Goal: Task Accomplishment & Management: Use online tool/utility

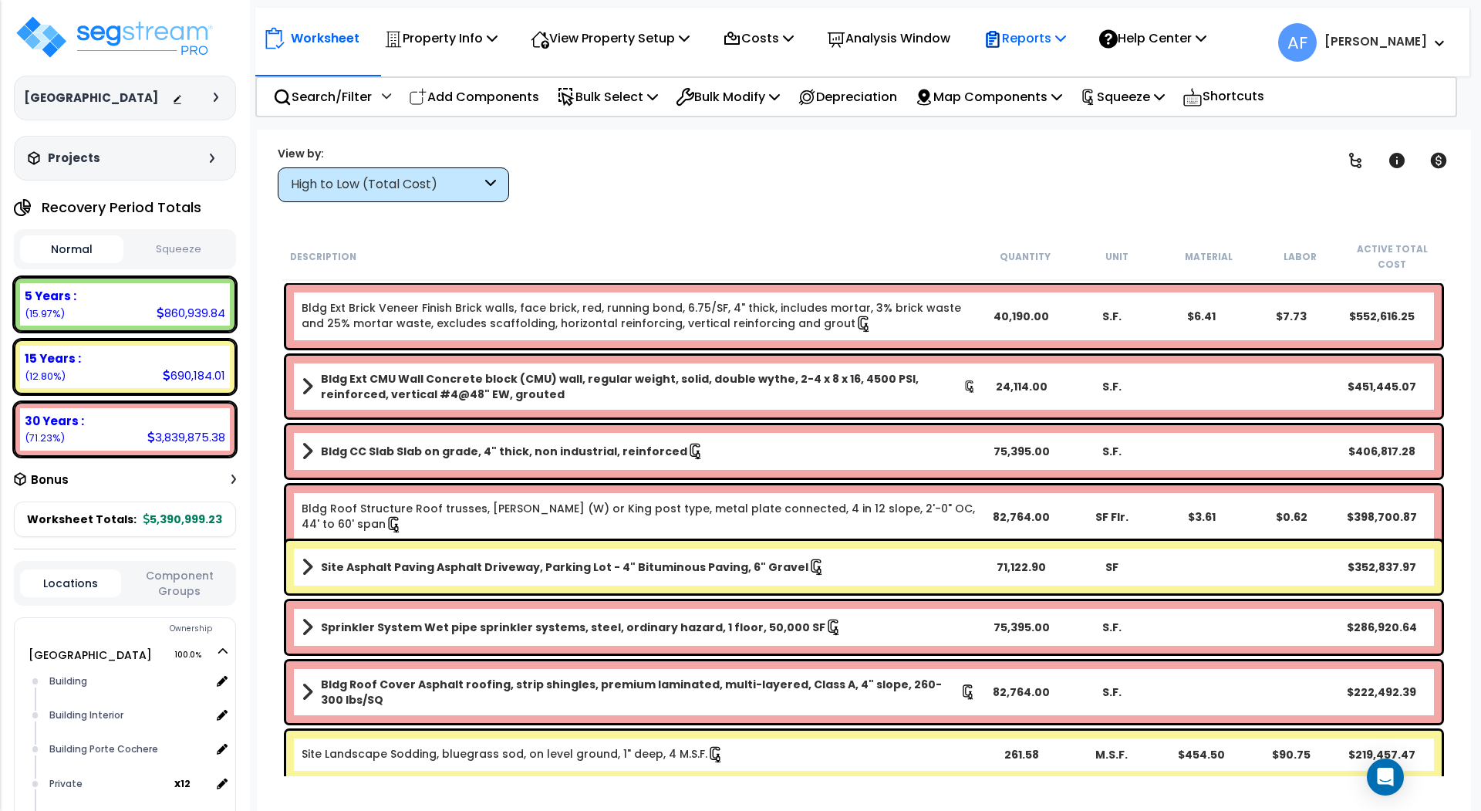
click at [1066, 39] on icon at bounding box center [1060, 38] width 11 height 12
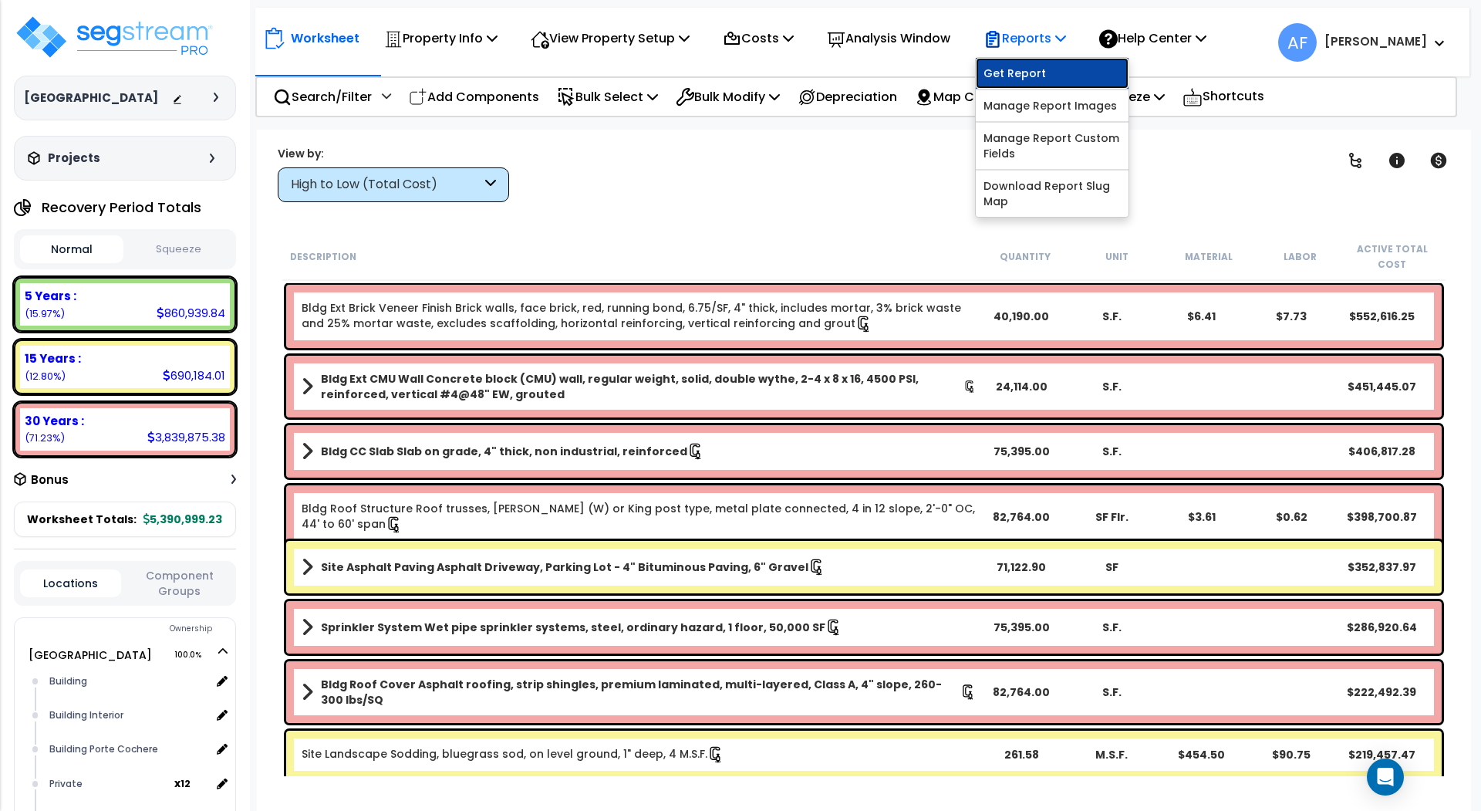
click at [1037, 71] on link "Get Report" at bounding box center [1052, 73] width 153 height 31
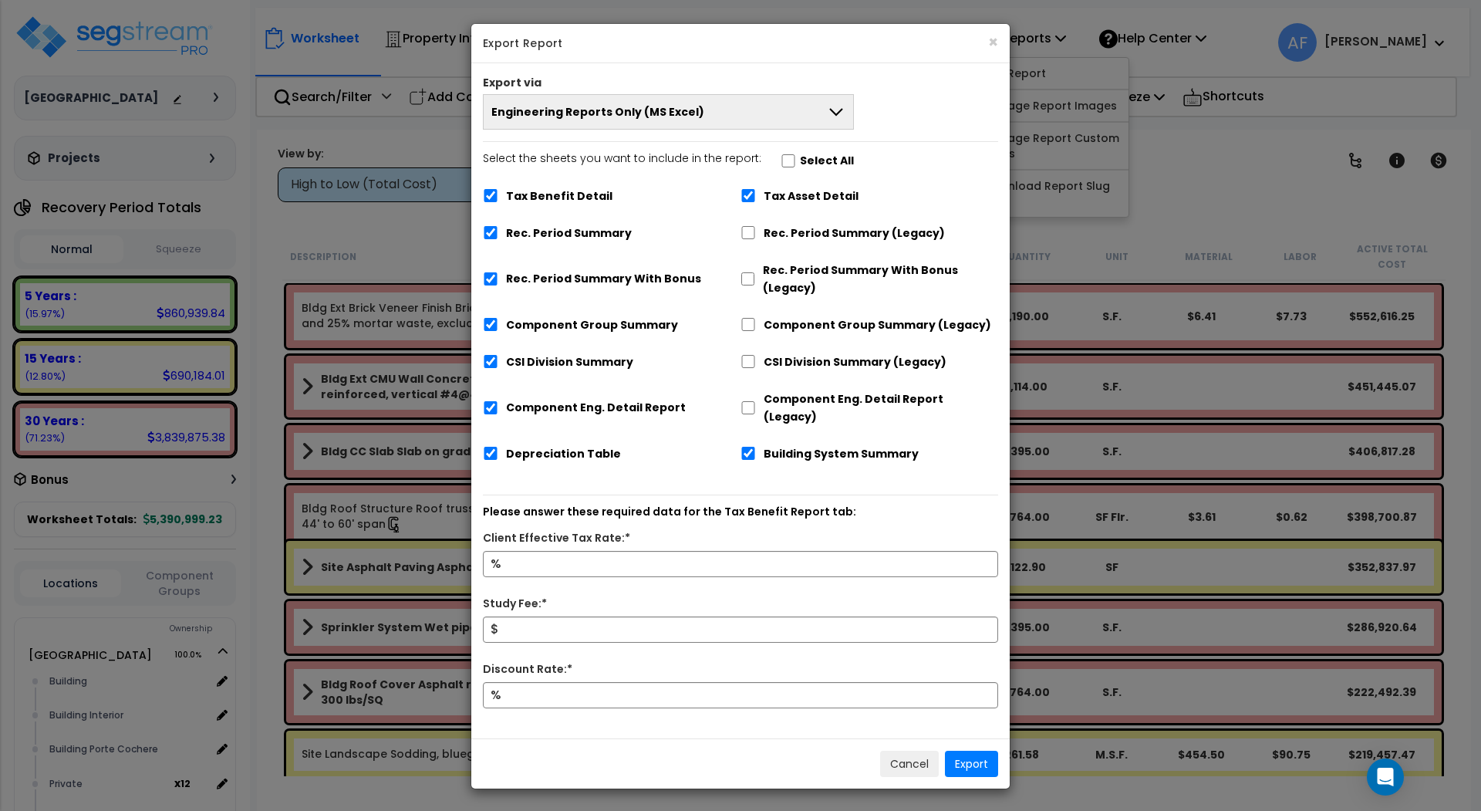
click at [763, 113] on button "Engineering Reports Only (MS Excel)" at bounding box center [668, 111] width 371 height 35
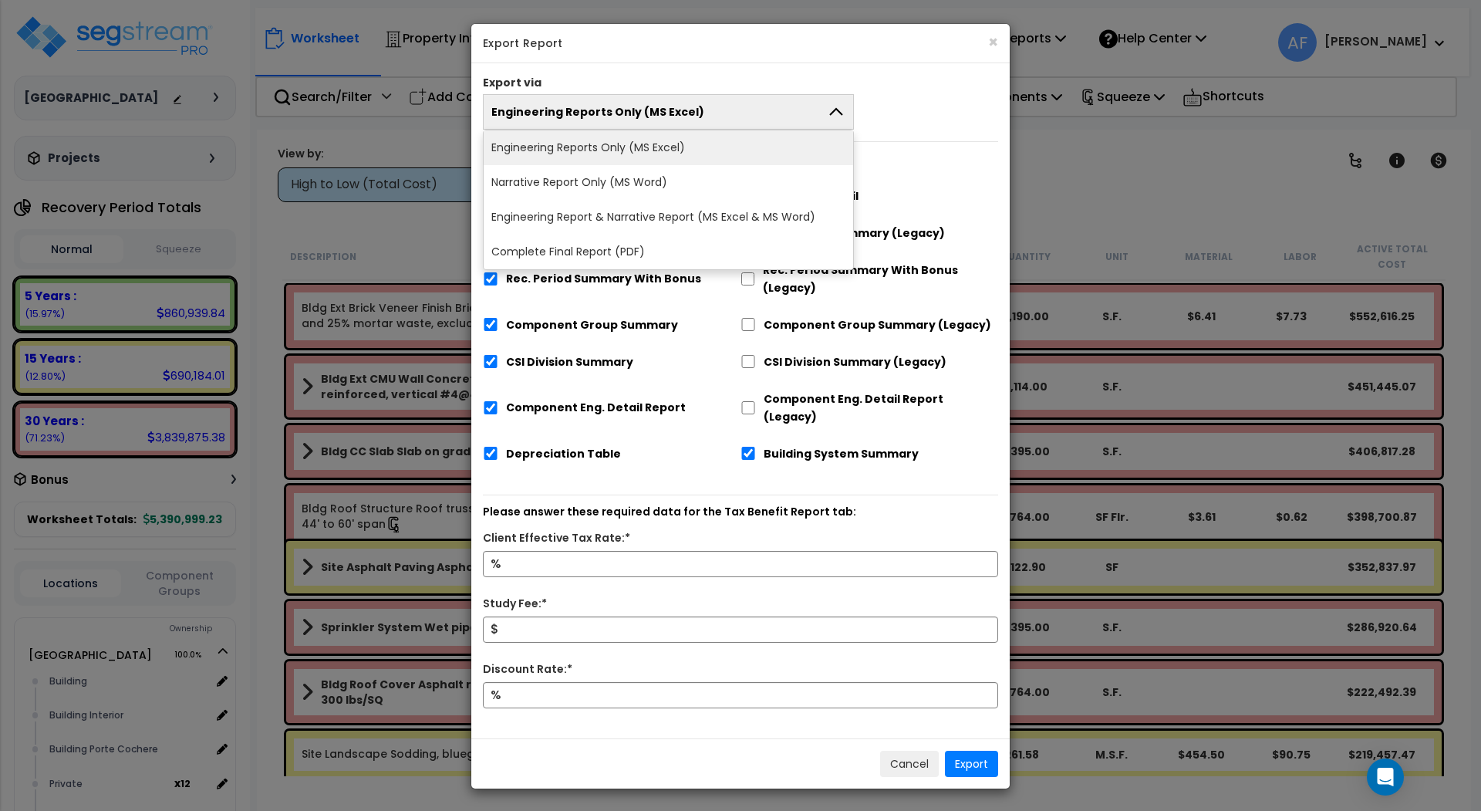
click at [755, 150] on li "Engineering Reports Only (MS Excel)" at bounding box center [669, 147] width 370 height 35
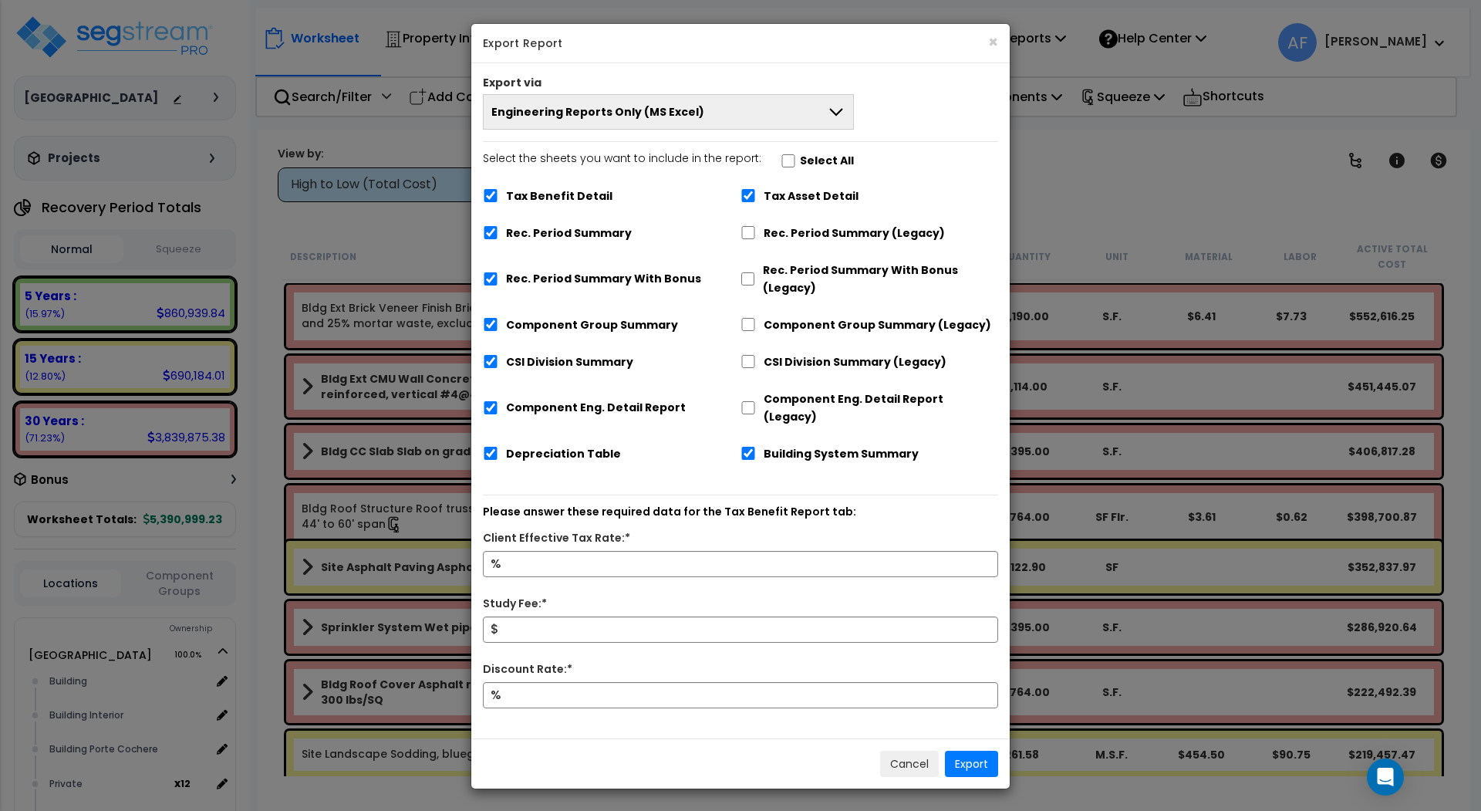
click at [754, 109] on button "Engineering Reports Only (MS Excel)" at bounding box center [668, 111] width 371 height 35
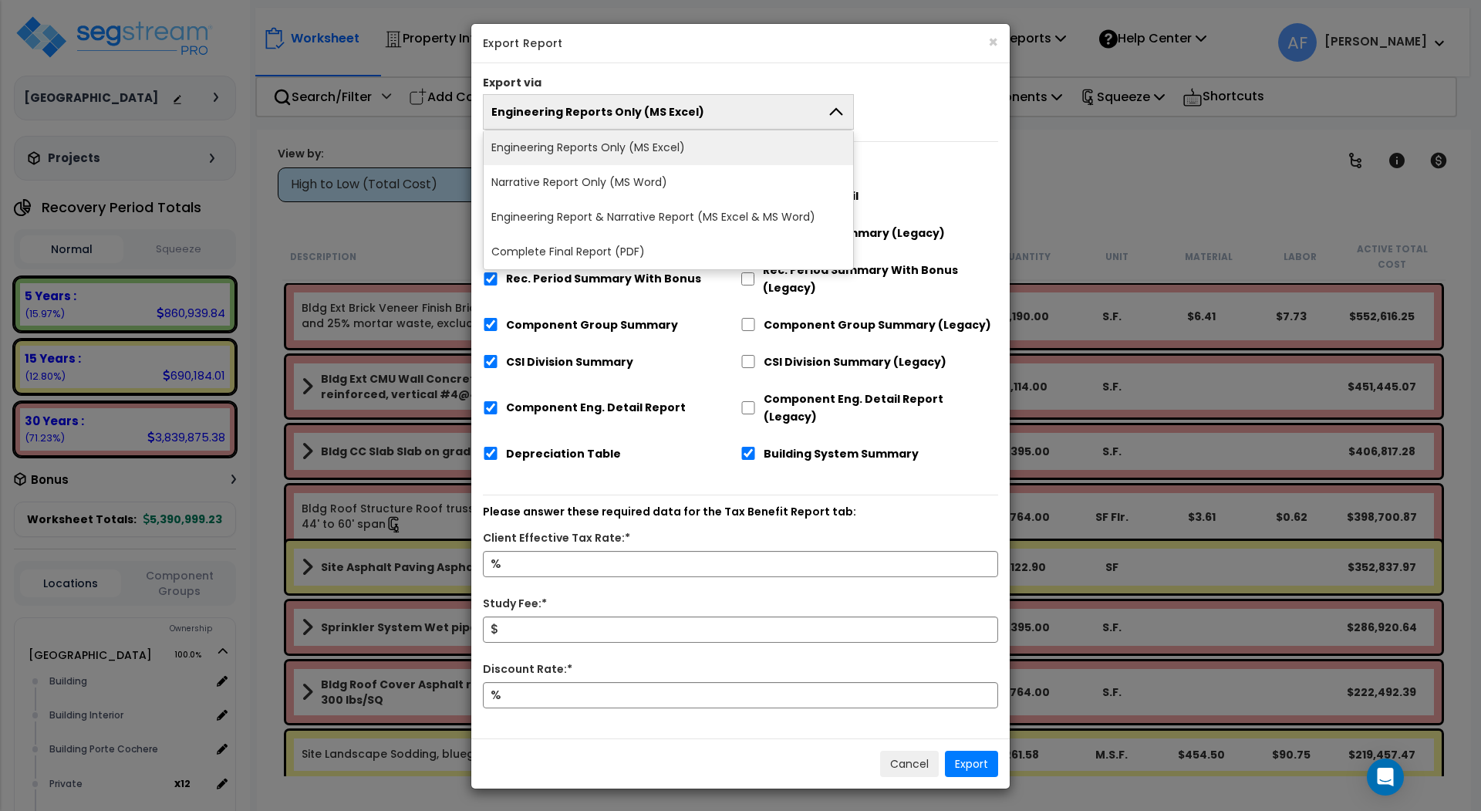
click at [755, 113] on button "Engineering Reports Only (MS Excel)" at bounding box center [668, 111] width 371 height 35
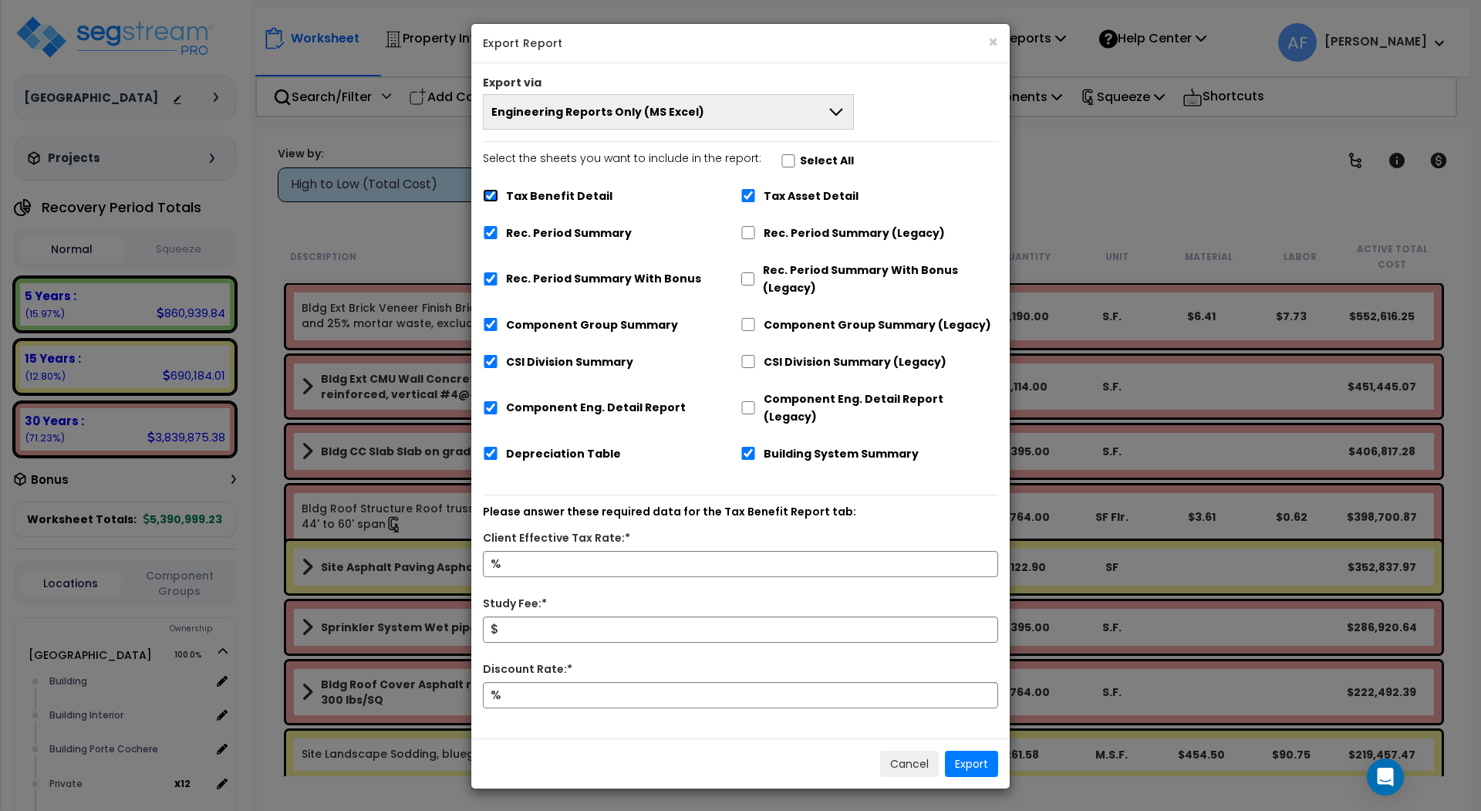
click at [494, 191] on input "Tax Benefit Detail" at bounding box center [490, 195] width 15 height 13
checkbox input "false"
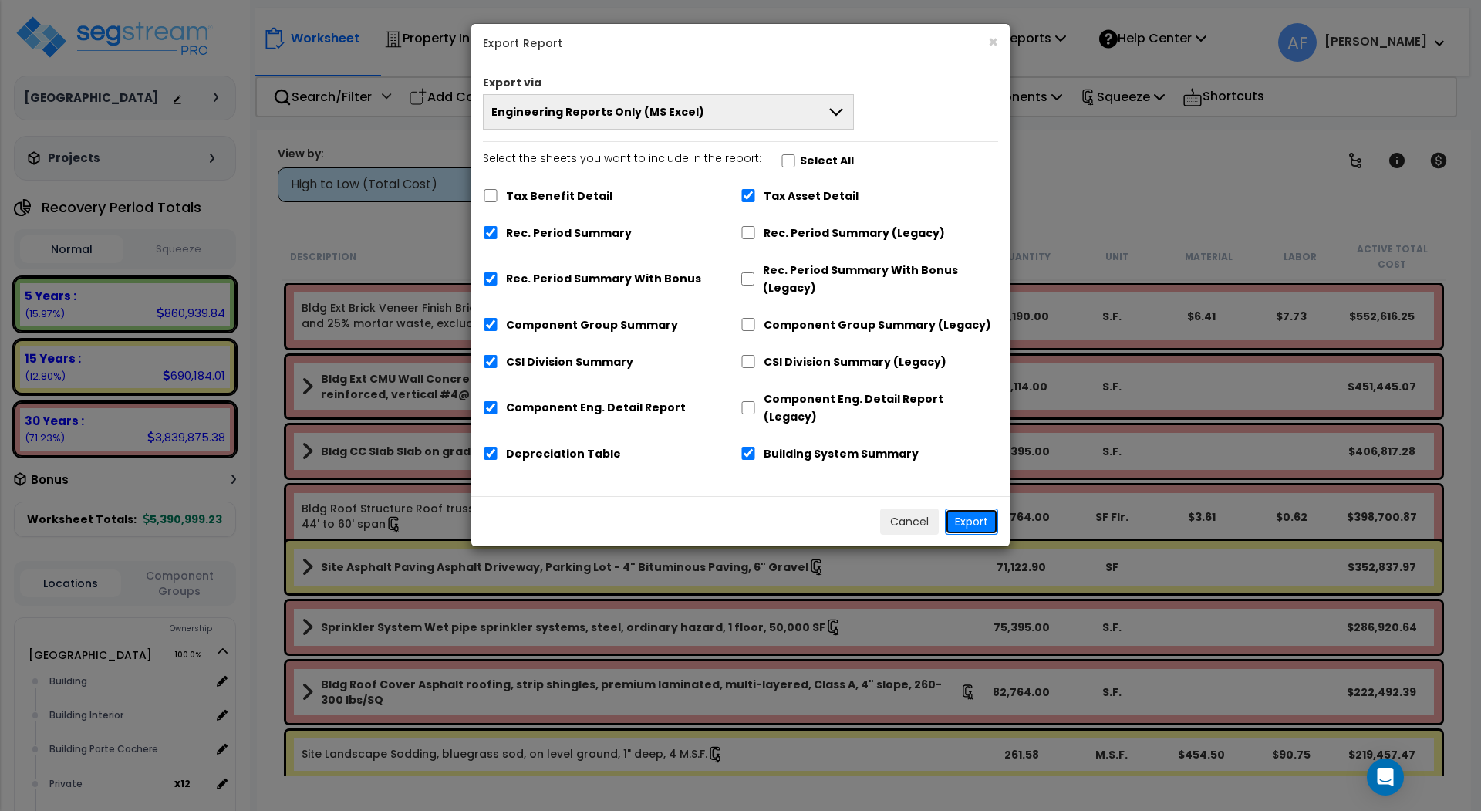
click at [980, 508] on button "Export" at bounding box center [971, 521] width 53 height 26
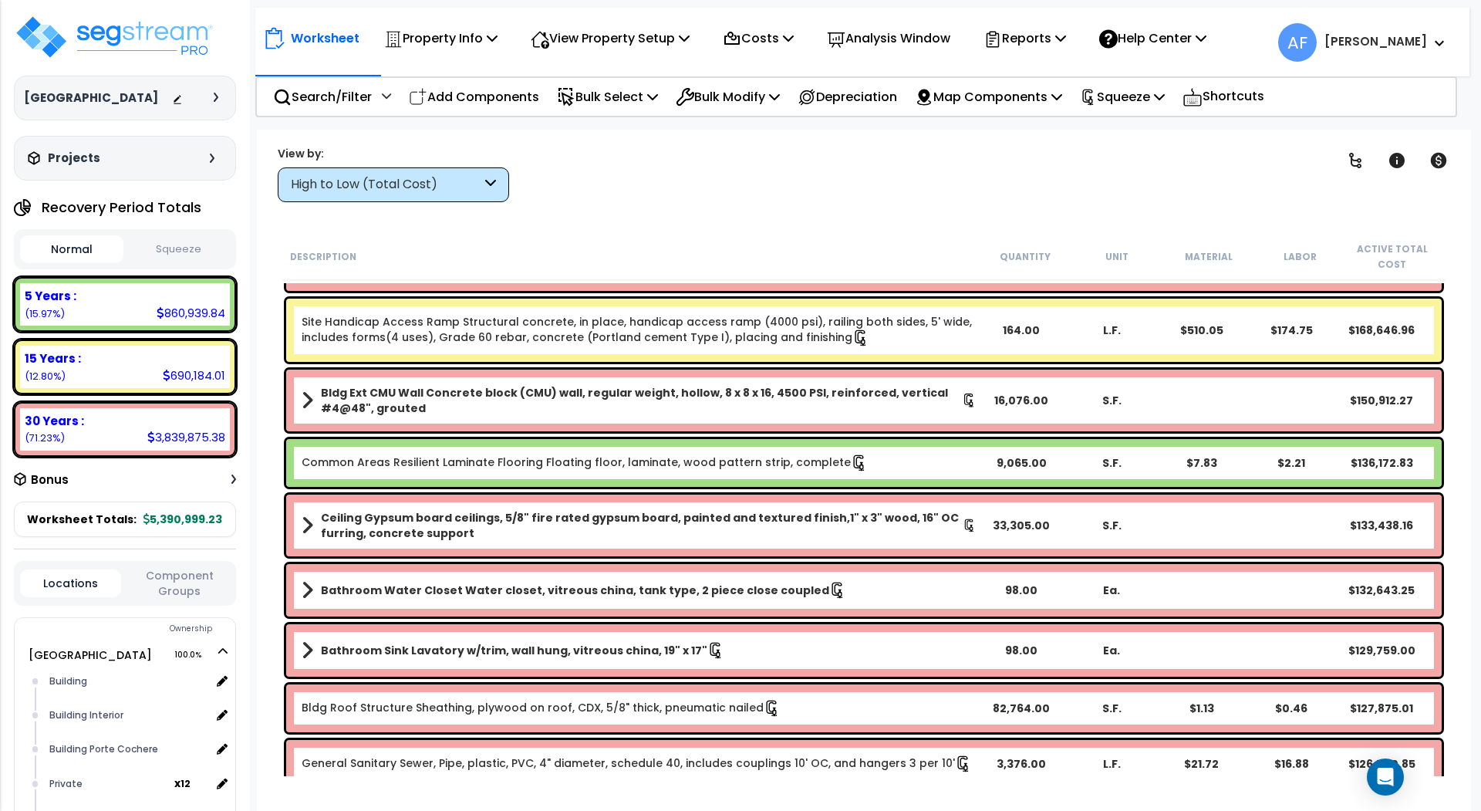
scroll to position [858, 0]
